Goal: Task Accomplishment & Management: Manage account settings

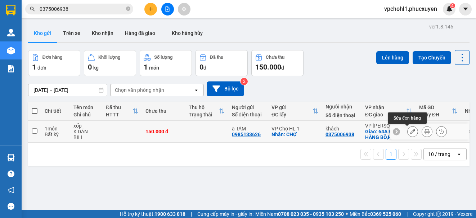
click at [410, 133] on icon at bounding box center [412, 131] width 5 height 5
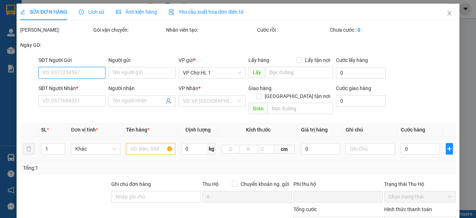
type input "0985133626"
type input "a TÁM"
checkbox input "true"
type input "CHỢ"
type input "0375006938"
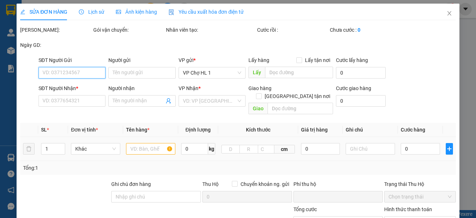
type input "khách"
checkbox input "true"
type input "64A PHỐ [GEOGRAPHIC_DATA],[GEOGRAPHIC_DATA]"
type input "0"
type input "150.000"
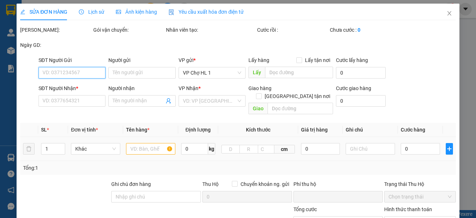
type input "150.000"
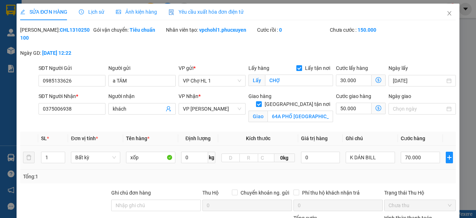
click at [297, 67] on input "Lấy tận nơi" at bounding box center [298, 67] width 5 height 5
checkbox input "false"
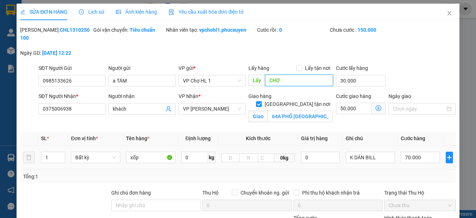
click at [285, 82] on input "CHỢ" at bounding box center [299, 81] width 68 height 12
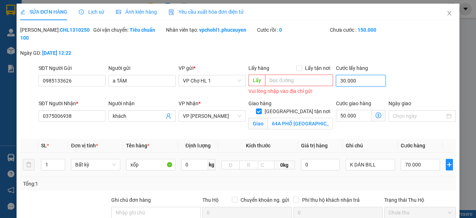
click at [371, 82] on input "30.000" at bounding box center [361, 81] width 50 height 12
type input "123.000"
type input "3.000"
type input "120.300"
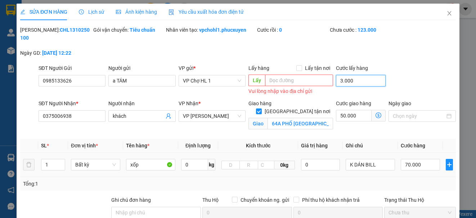
type input "120.300"
type input "30"
type input "120.030"
type input "3"
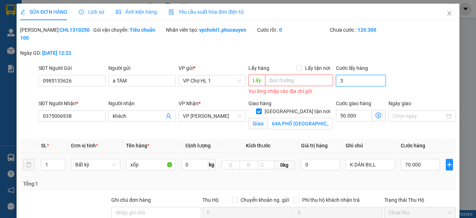
type input "120.003"
type input "0"
type input "120.000"
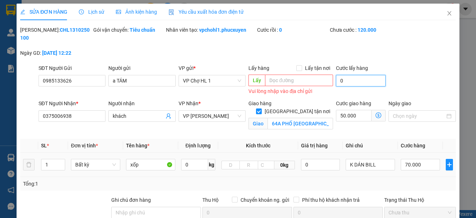
scroll to position [108, 0]
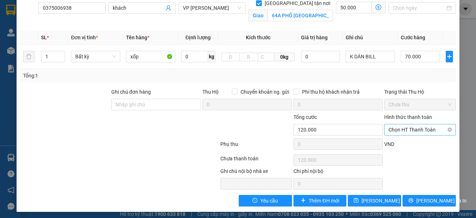
click at [410, 132] on span "Chọn HT Thanh Toán" at bounding box center [419, 129] width 63 height 11
type input "0"
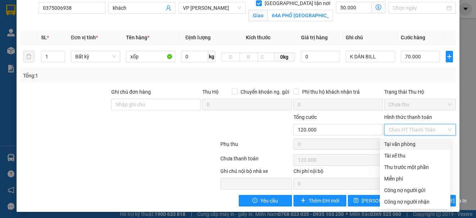
click at [400, 145] on div "Tại văn phòng" at bounding box center [415, 144] width 62 height 8
type input "0"
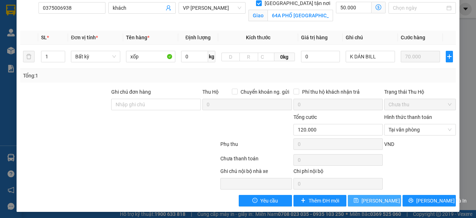
click at [375, 197] on span "[PERSON_NAME] thay đổi" at bounding box center [390, 201] width 58 height 8
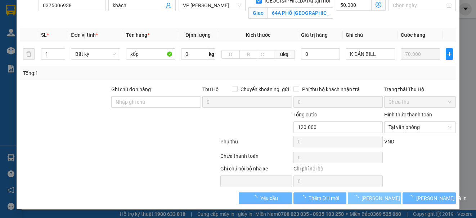
scroll to position [101, 0]
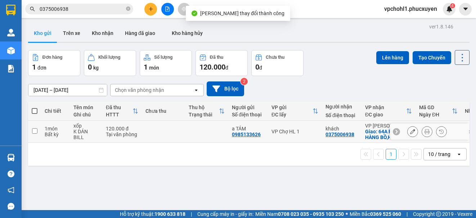
click at [34, 130] on input "checkbox" at bounding box center [34, 130] width 5 height 5
checkbox input "true"
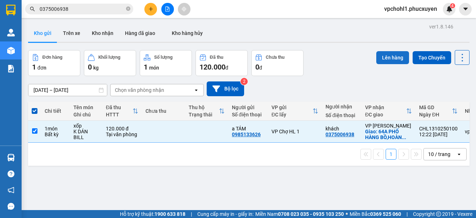
click at [388, 57] on button "Lên hàng" at bounding box center [392, 57] width 33 height 13
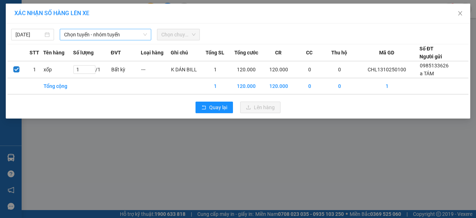
click at [121, 33] on span "Chọn tuyến - nhóm tuyến" at bounding box center [105, 34] width 83 height 11
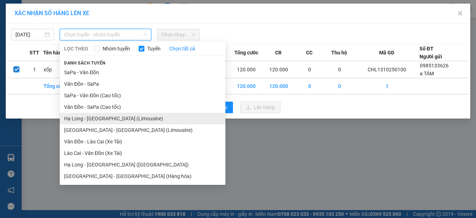
click at [113, 121] on li "Hạ Long - [GEOGRAPHIC_DATA] (Limousine)" at bounding box center [143, 119] width 166 height 12
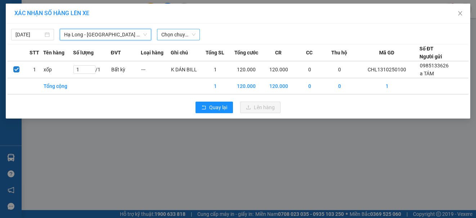
click at [176, 35] on span "Chọn chuyến" at bounding box center [178, 34] width 34 height 11
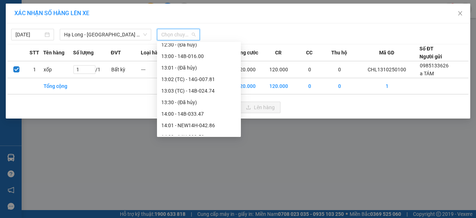
scroll to position [324, 0]
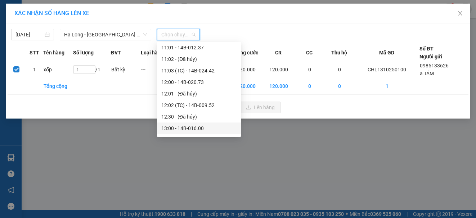
click at [191, 128] on div "13:00 - 14B-016.00" at bounding box center [198, 128] width 75 height 8
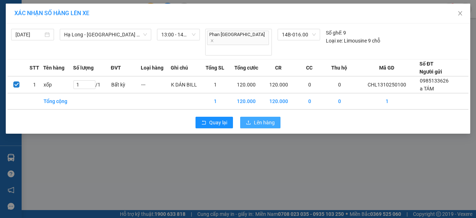
click at [255, 118] on span "Lên hàng" at bounding box center [264, 122] width 21 height 8
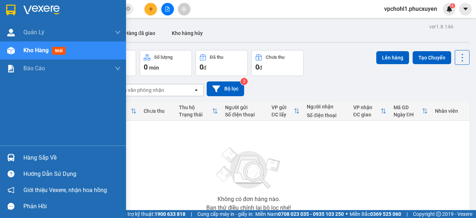
click at [31, 159] on div "Hàng sắp về" at bounding box center [71, 157] width 97 height 11
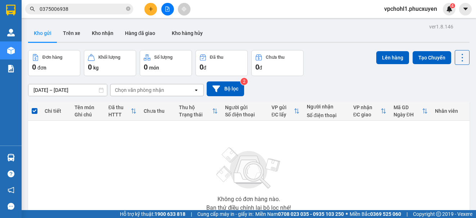
click at [404, 154] on section "Kết quả tìm kiếm ( 0 ) Bộ lọc No Data 0375006938 vpchohl1.[PERSON_NAME] 4 [PERS…" at bounding box center [238, 109] width 476 height 218
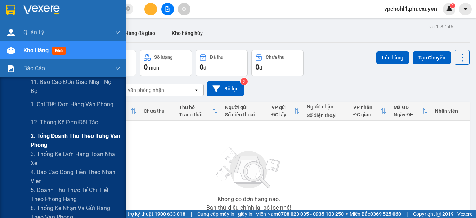
click at [50, 138] on span "2. Tổng doanh thu theo từng văn phòng" at bounding box center [76, 140] width 90 height 18
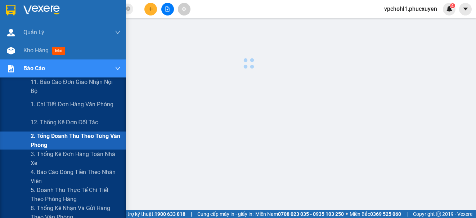
click at [50, 138] on span "2. Tổng doanh thu theo từng văn phòng" at bounding box center [76, 140] width 90 height 18
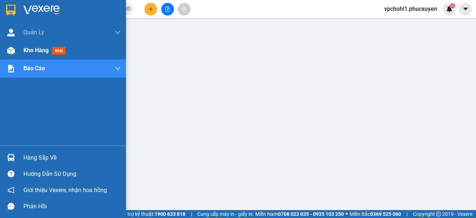
click at [35, 49] on span "Kho hàng" at bounding box center [35, 50] width 25 height 7
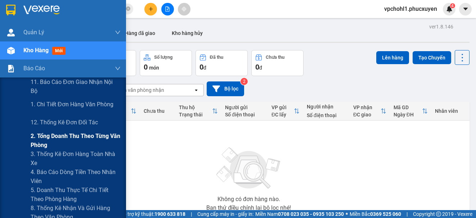
scroll to position [72, 0]
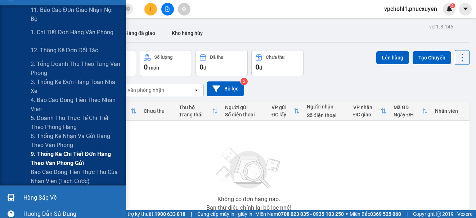
click at [51, 155] on span "9. Thống kê chi tiết đơn hàng theo văn phòng gửi" at bounding box center [76, 158] width 90 height 18
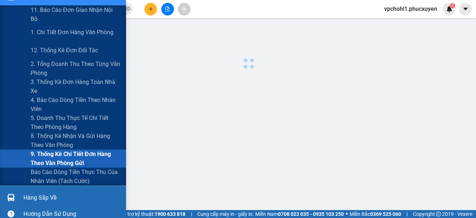
click at [51, 155] on span "9. Thống kê chi tiết đơn hàng theo văn phòng gửi" at bounding box center [76, 158] width 90 height 18
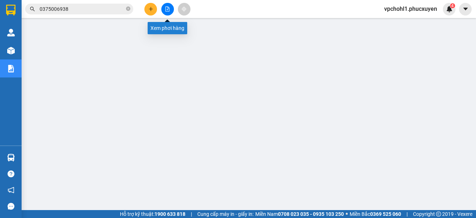
click at [166, 7] on icon "file-add" at bounding box center [168, 8] width 4 height 5
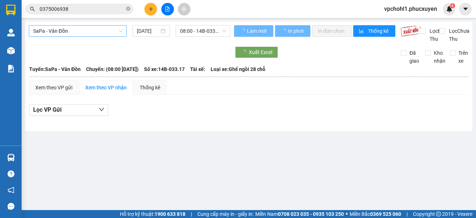
click at [85, 31] on span "SaPa - Vân Đồn" at bounding box center [77, 31] width 89 height 11
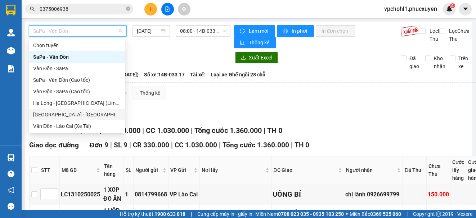
scroll to position [35, 0]
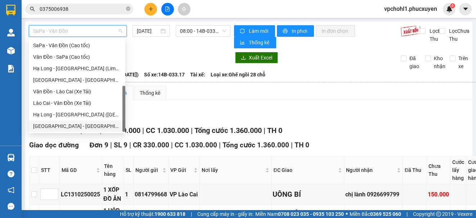
click at [89, 125] on div "[GEOGRAPHIC_DATA] - [GEOGRAPHIC_DATA] (Hàng hóa)" at bounding box center [77, 126] width 88 height 8
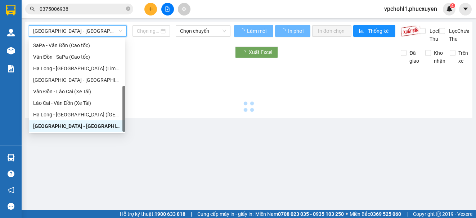
type input "[DATE]"
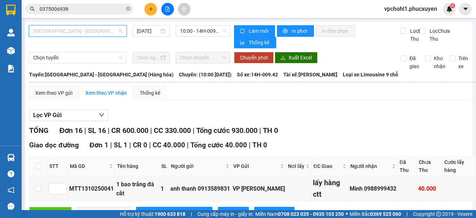
click at [87, 33] on span "[GEOGRAPHIC_DATA] - [GEOGRAPHIC_DATA] (Hàng hóa)" at bounding box center [77, 31] width 89 height 11
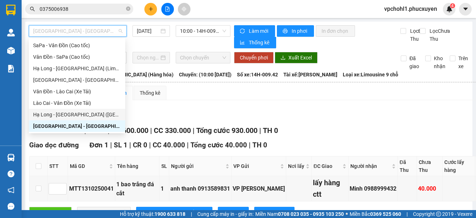
click at [86, 111] on div "Hạ Long - [GEOGRAPHIC_DATA] ([GEOGRAPHIC_DATA])" at bounding box center [77, 115] width 88 height 8
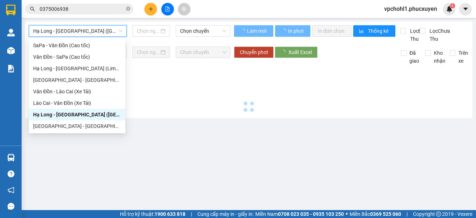
type input "[DATE]"
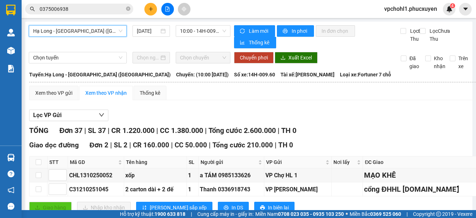
click at [89, 31] on span "Hạ Long - [GEOGRAPHIC_DATA] ([GEOGRAPHIC_DATA])" at bounding box center [77, 31] width 89 height 11
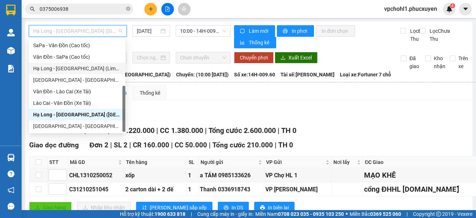
click at [92, 70] on div "Hạ Long - [GEOGRAPHIC_DATA] (Limousine)" at bounding box center [77, 68] width 88 height 8
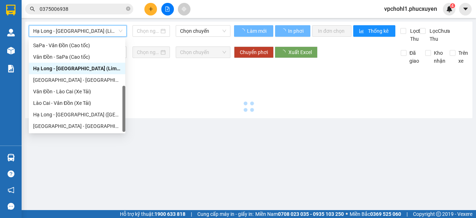
type input "[DATE]"
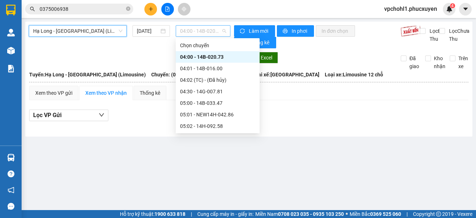
click at [214, 31] on span "04:00 - 14B-020.73" at bounding box center [203, 31] width 46 height 11
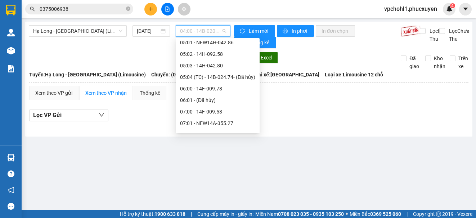
scroll to position [108, 0]
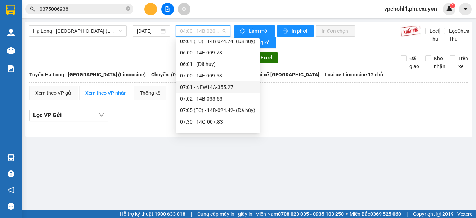
click at [205, 89] on div "07:01 - NEW14A-355.27" at bounding box center [217, 87] width 75 height 8
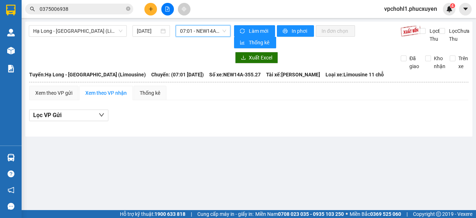
click at [203, 30] on span "07:01 - NEW14A-355.27" at bounding box center [203, 31] width 46 height 11
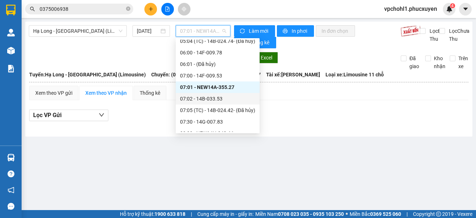
click at [216, 99] on div "07:02 - 14B-033.53" at bounding box center [217, 99] width 75 height 8
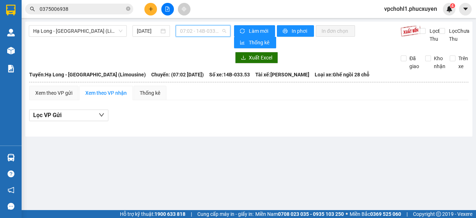
click at [211, 31] on span "07:02 - 14B-033.53" at bounding box center [203, 31] width 46 height 11
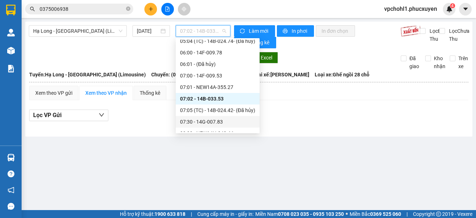
click at [221, 121] on div "07:30 - 14G-007.83" at bounding box center [217, 122] width 75 height 8
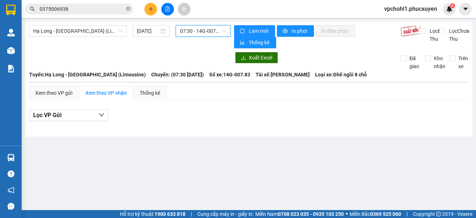
click at [215, 30] on span "07:30 - 14G-007.83" at bounding box center [203, 31] width 46 height 11
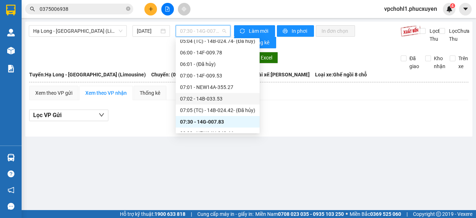
scroll to position [144, 0]
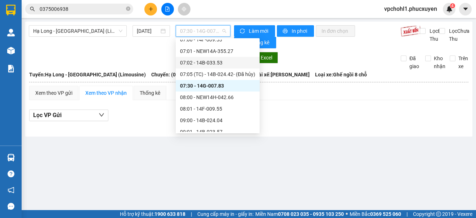
click at [215, 100] on div "08:00 - NEW14H-042.66" at bounding box center [217, 97] width 75 height 8
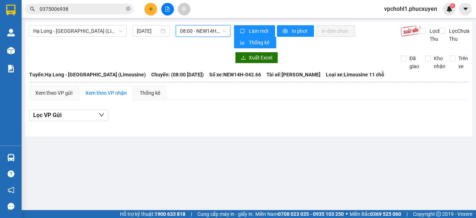
click at [208, 32] on span "08:00 - NEW14H-042.66" at bounding box center [203, 31] width 46 height 11
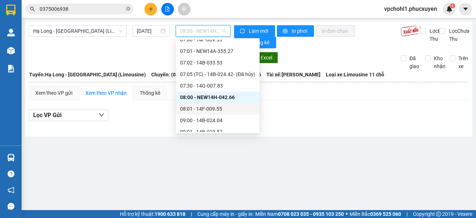
click at [215, 109] on div "08:01 - 14F-009.55" at bounding box center [217, 109] width 75 height 8
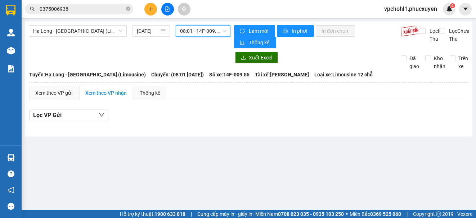
click at [208, 29] on span "08:01 - 14F-009.55" at bounding box center [203, 31] width 46 height 11
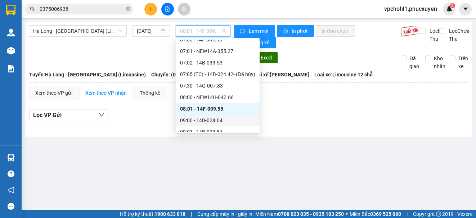
click at [212, 121] on div "09:00 - 14B-024.04" at bounding box center [217, 120] width 75 height 8
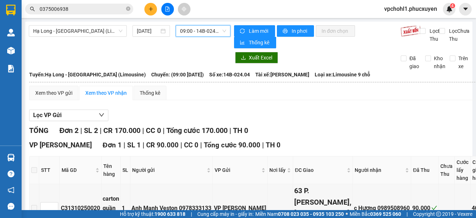
click at [212, 24] on div "Hạ Long - [GEOGRAPHIC_DATA] (Limousine) [DATE] 09:00 09:00 - 14B-024.04 Làm mới…" at bounding box center [248, 186] width 447 height 328
click at [208, 32] on span "09:00 - 14B-024.04" at bounding box center [203, 31] width 46 height 11
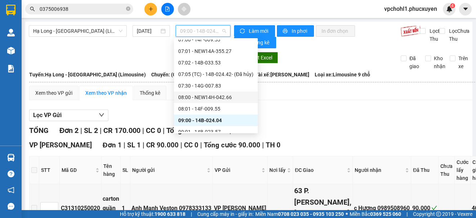
scroll to position [180, 0]
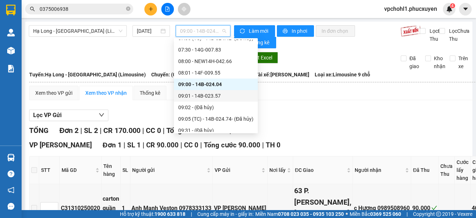
click at [216, 95] on div "09:01 - 14B-023.57" at bounding box center [215, 96] width 75 height 8
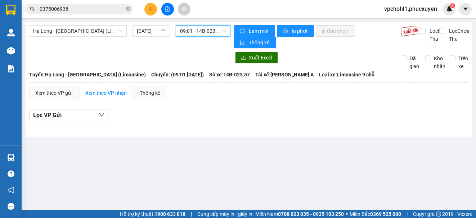
click at [212, 31] on span "09:01 - 14B-023.57" at bounding box center [203, 31] width 46 height 11
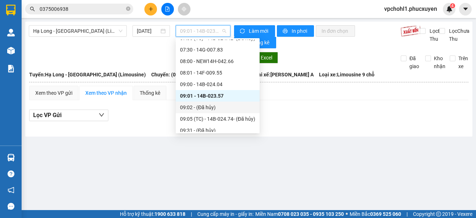
scroll to position [216, 0]
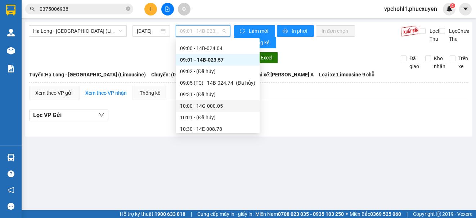
click at [223, 106] on div "10:00 - 14G-000.05" at bounding box center [217, 106] width 75 height 8
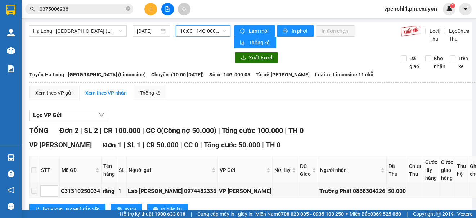
click at [207, 30] on span "10:00 - 14G-000.05" at bounding box center [203, 31] width 46 height 11
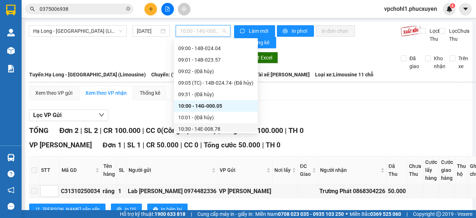
click at [215, 128] on div "10:30 - 14E-008.78" at bounding box center [215, 129] width 75 height 8
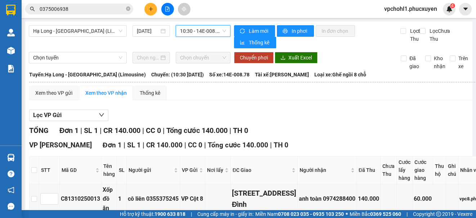
click at [210, 28] on span "10:30 - 14E-008.78" at bounding box center [203, 31] width 46 height 11
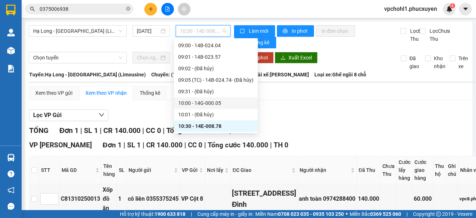
scroll to position [255, 0]
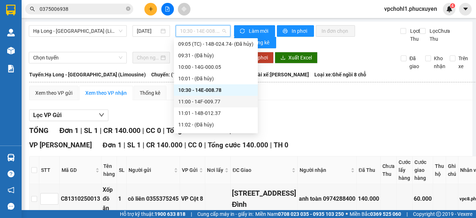
click at [212, 102] on div "11:00 - 14F-009.77" at bounding box center [215, 102] width 75 height 8
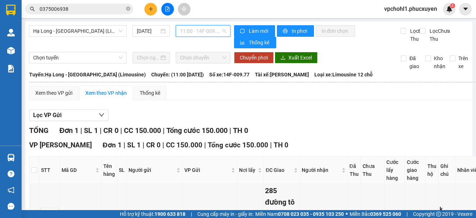
click at [210, 31] on span "11:00 - 14F-009.77" at bounding box center [203, 31] width 46 height 11
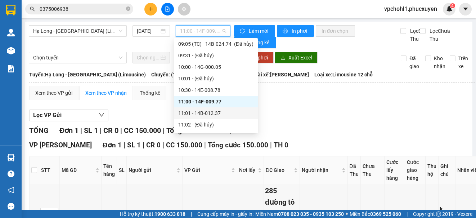
click at [213, 112] on div "11:01 - 14B-012.37" at bounding box center [215, 113] width 75 height 8
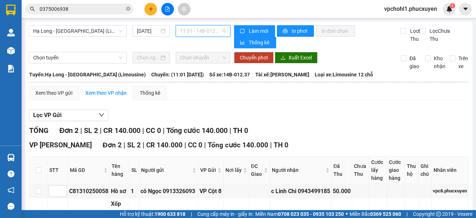
click at [202, 30] on span "11:01 - 14B-012.37" at bounding box center [203, 31] width 46 height 11
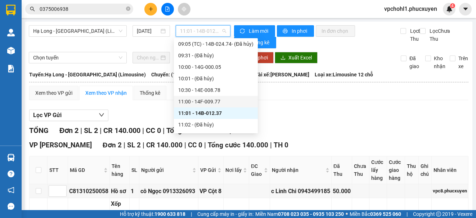
scroll to position [291, 0]
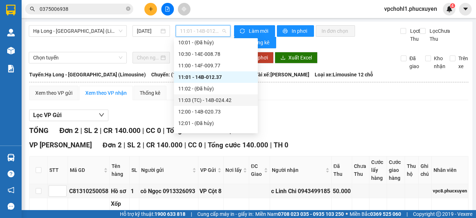
click at [214, 100] on div "11:03 (TC) - 14B-024.42" at bounding box center [215, 100] width 75 height 8
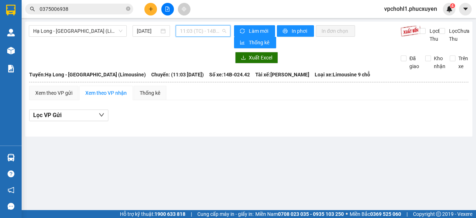
click at [197, 32] on span "11:03 (TC) - 14B-024.42" at bounding box center [203, 31] width 46 height 11
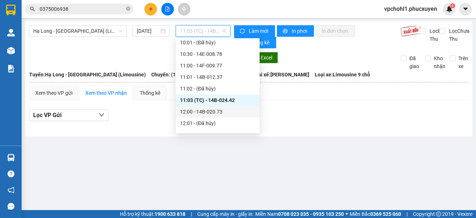
click at [209, 113] on div "12:00 - 14B-020.73" at bounding box center [217, 112] width 75 height 8
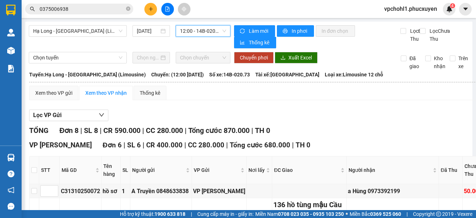
click at [197, 32] on span "12:00 - 14B-020.73" at bounding box center [203, 31] width 46 height 11
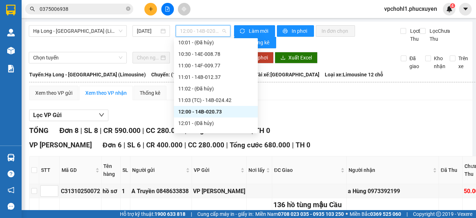
scroll to position [327, 0]
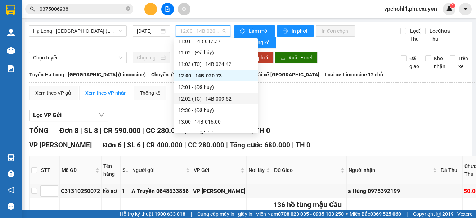
click at [226, 96] on div "12:02 (TC) - 14B-009.52" at bounding box center [215, 99] width 75 height 8
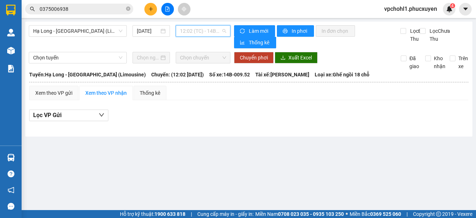
click at [214, 32] on span "12:02 (TC) - 14B-009.52" at bounding box center [203, 31] width 46 height 11
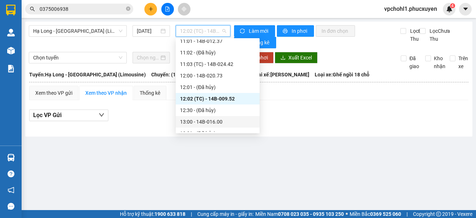
click at [215, 122] on div "13:00 - 14B-016.00" at bounding box center [217, 122] width 75 height 8
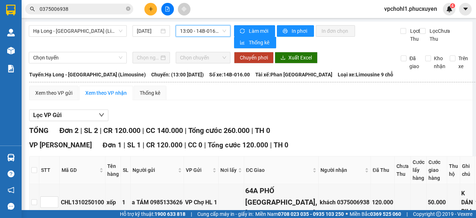
click at [210, 27] on span "13:00 - 14B-016.00" at bounding box center [203, 31] width 46 height 11
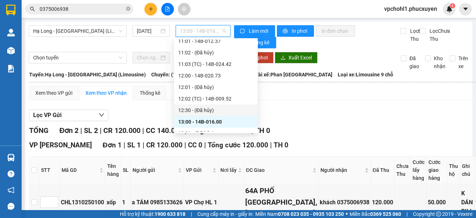
scroll to position [363, 0]
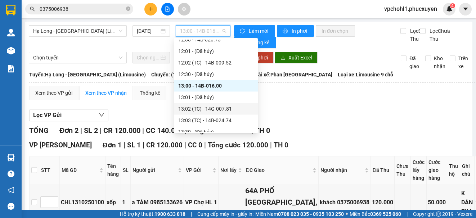
click at [226, 108] on div "13:02 (TC) - 14G-007.81" at bounding box center [215, 109] width 75 height 8
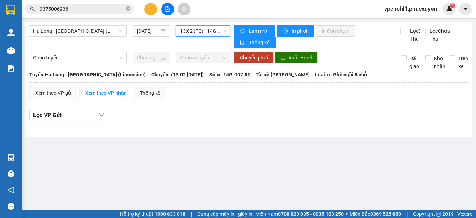
click at [215, 30] on span "13:02 (TC) - 14G-007.81" at bounding box center [203, 31] width 46 height 11
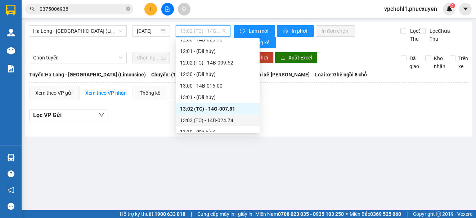
click at [224, 119] on div "13:03 (TC) - 14B-024.74" at bounding box center [217, 120] width 75 height 8
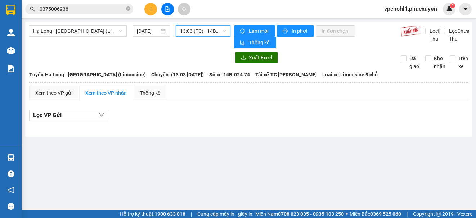
click at [357, 24] on div "Hạ Long - [GEOGRAPHIC_DATA] (Limousine) [DATE] 13:03 13:03 (TC) - 14B-024.74 Là…" at bounding box center [248, 79] width 447 height 115
click at [357, 24] on div "Hạ Long - [GEOGRAPHIC_DATA] (Limousine) [DATE] 13:03 (TC) - 14B-024.74 Làm mới …" at bounding box center [248, 79] width 447 height 115
